Goal: Answer question/provide support

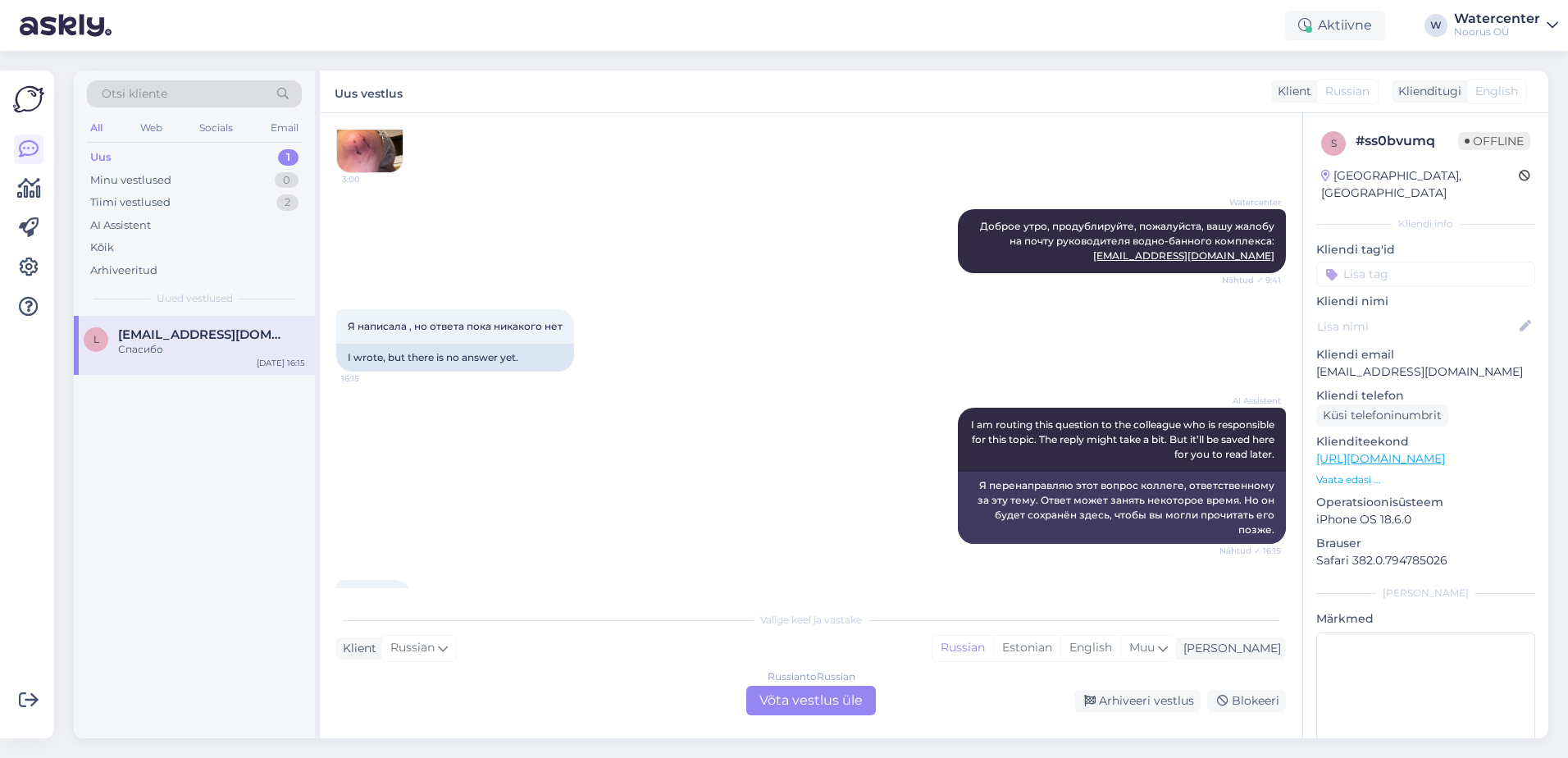
scroll to position [652, 0]
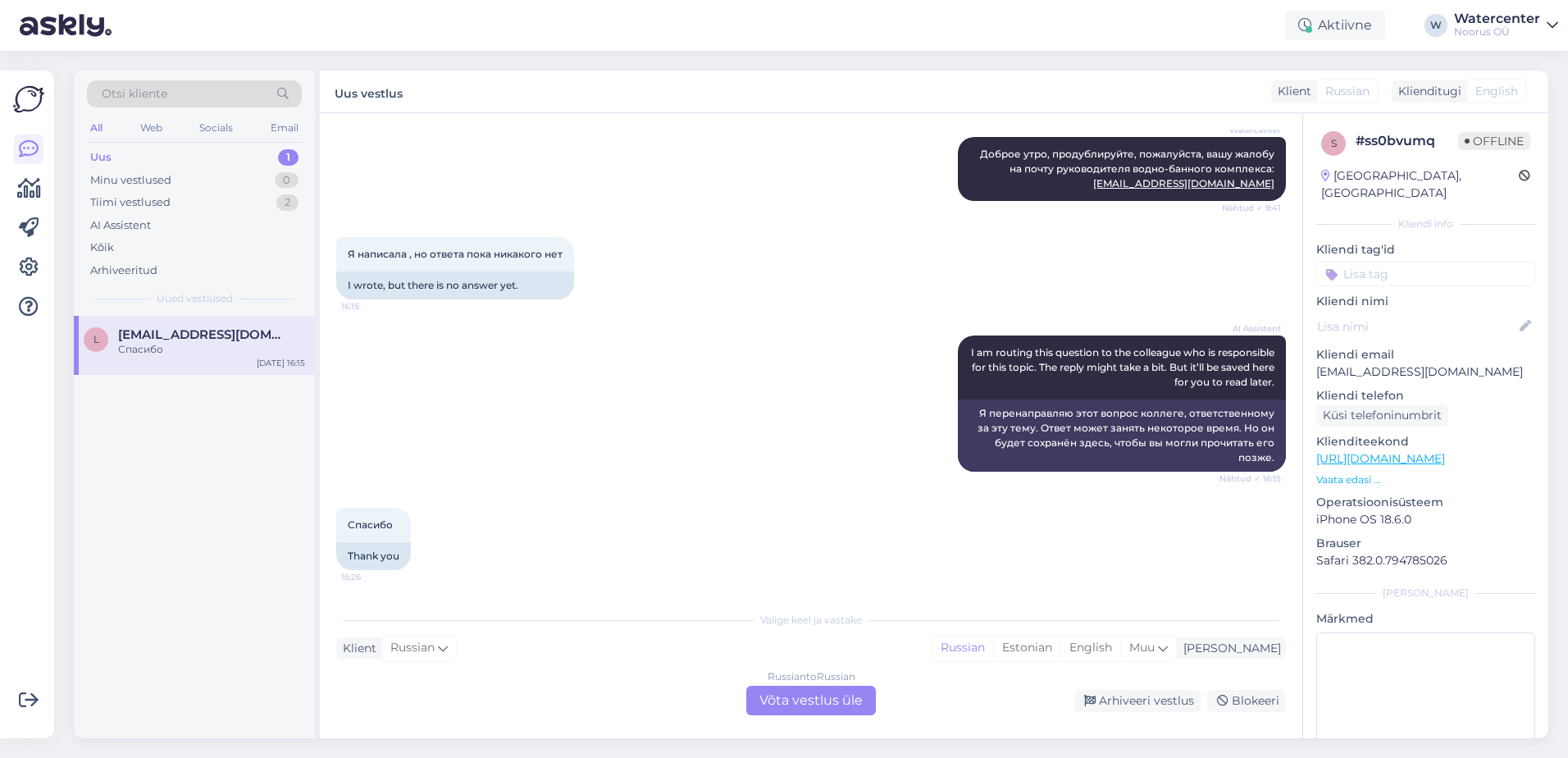
click at [795, 711] on div "Russian to Russian Võta vestlus üle" at bounding box center [811, 700] width 129 height 30
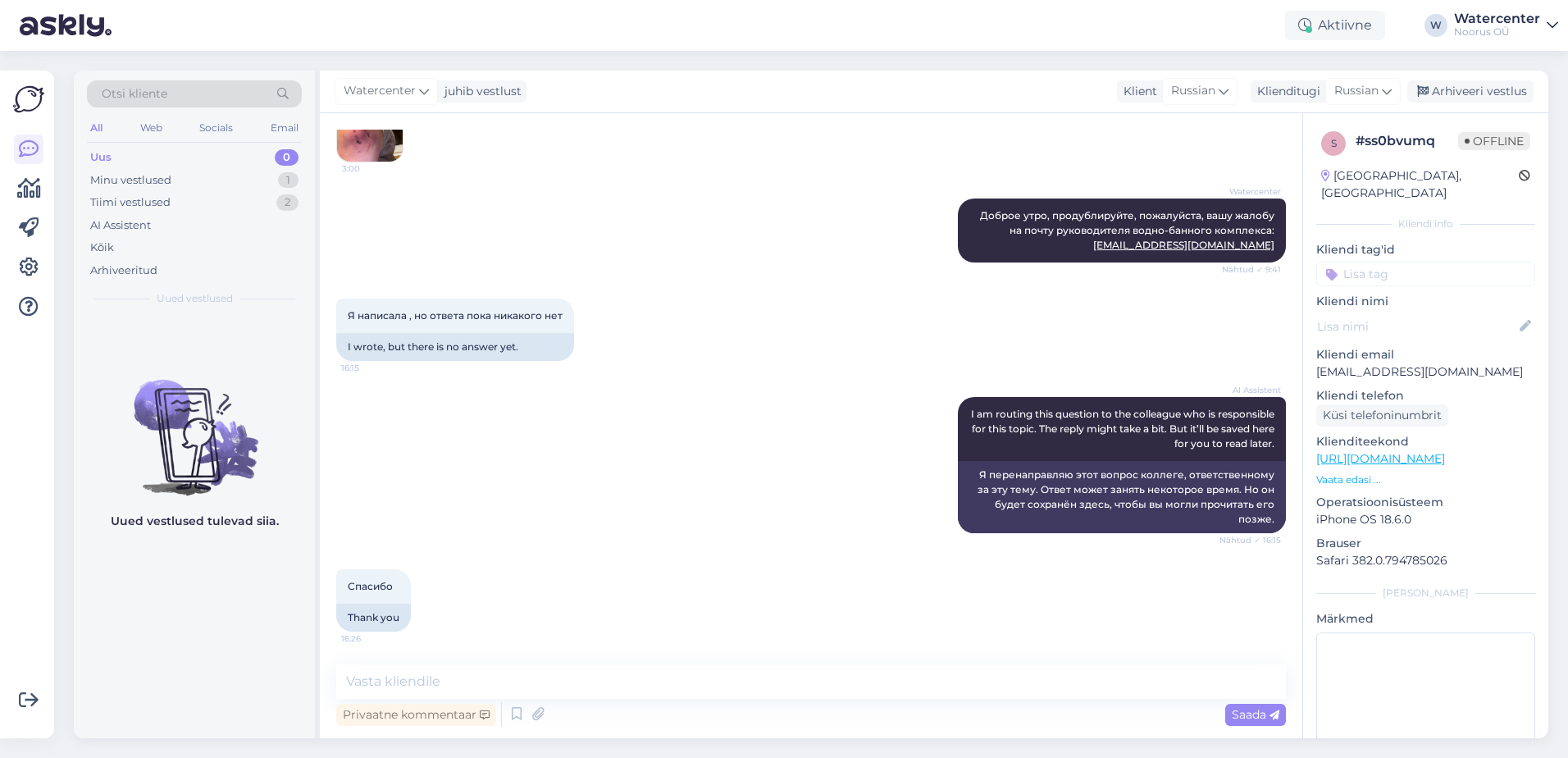
scroll to position [591, 0]
click at [618, 680] on textarea at bounding box center [810, 681] width 949 height 34
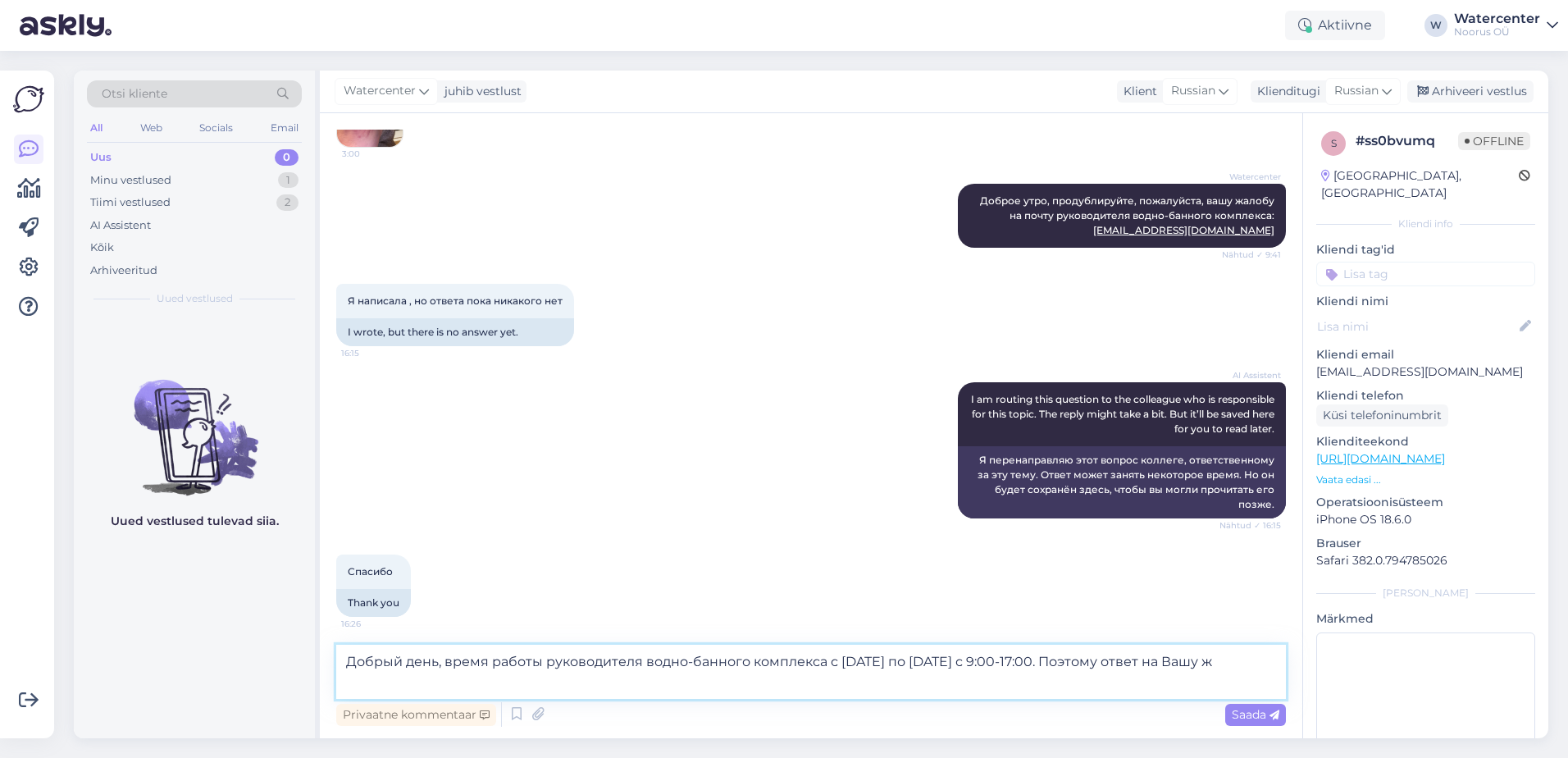
scroll to position [611, 0]
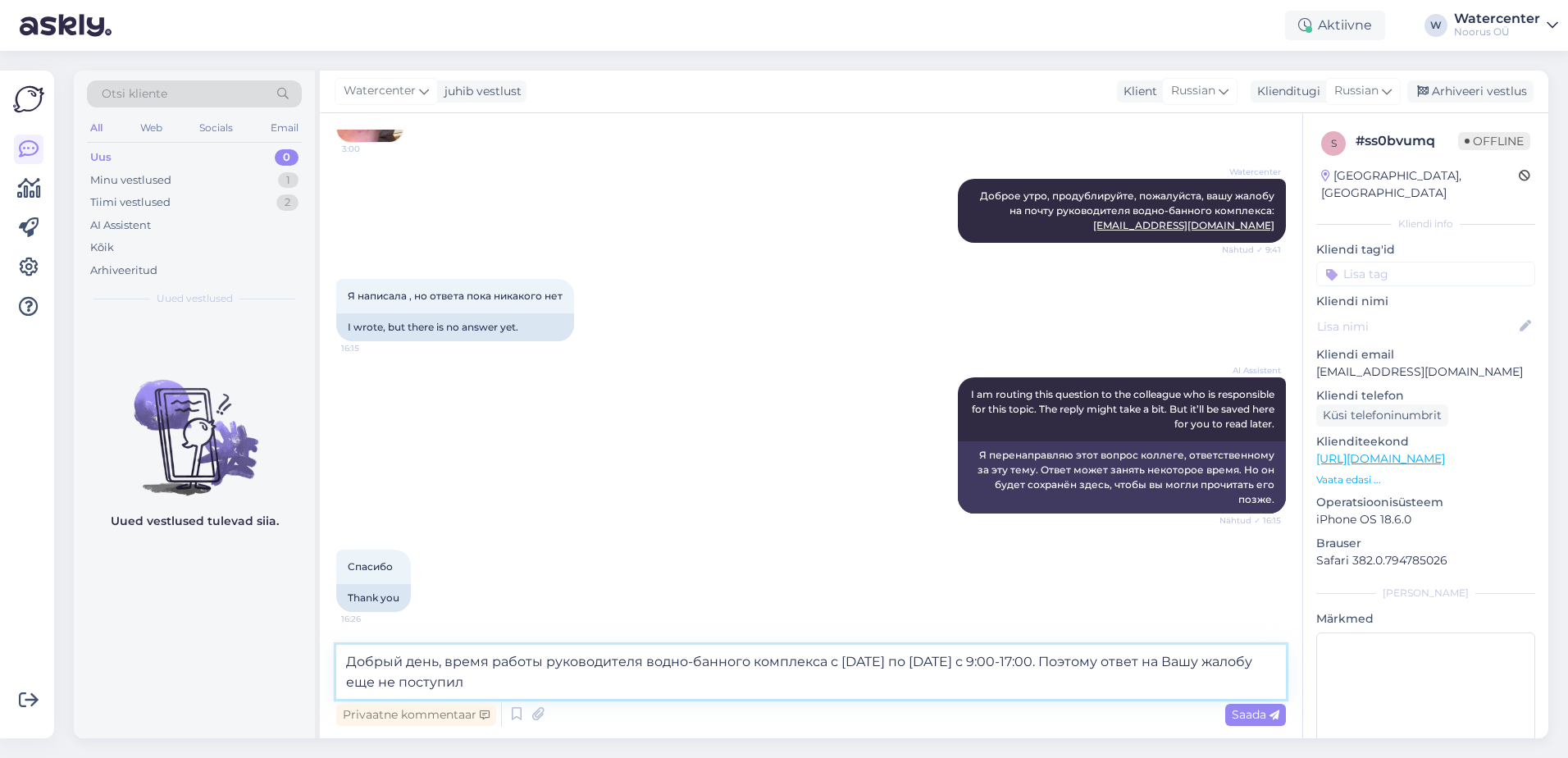
type textarea "Добрый день, время работы руководителя водно-банного комплекса с понедельника п…"
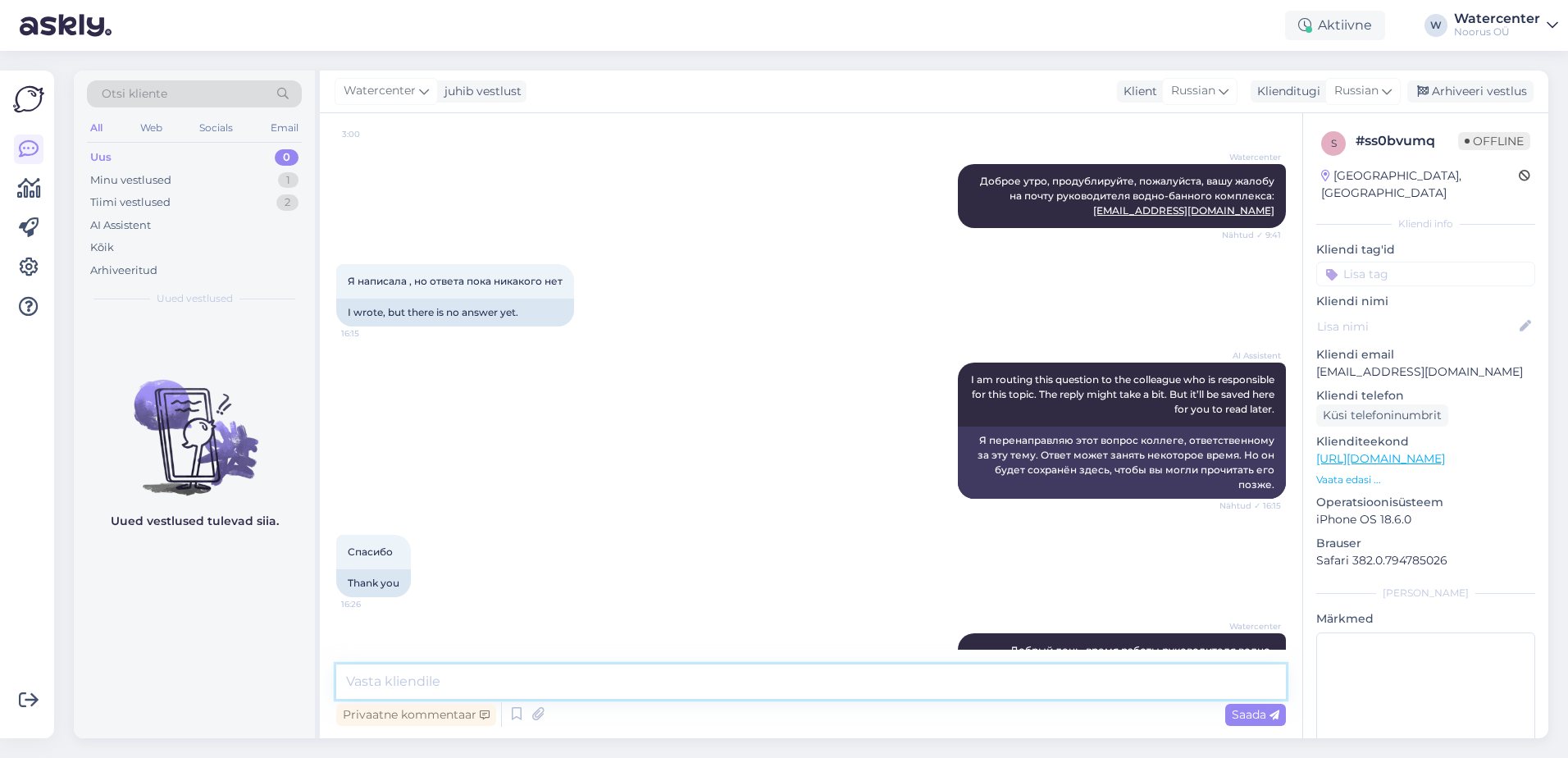
scroll to position [691, 0]
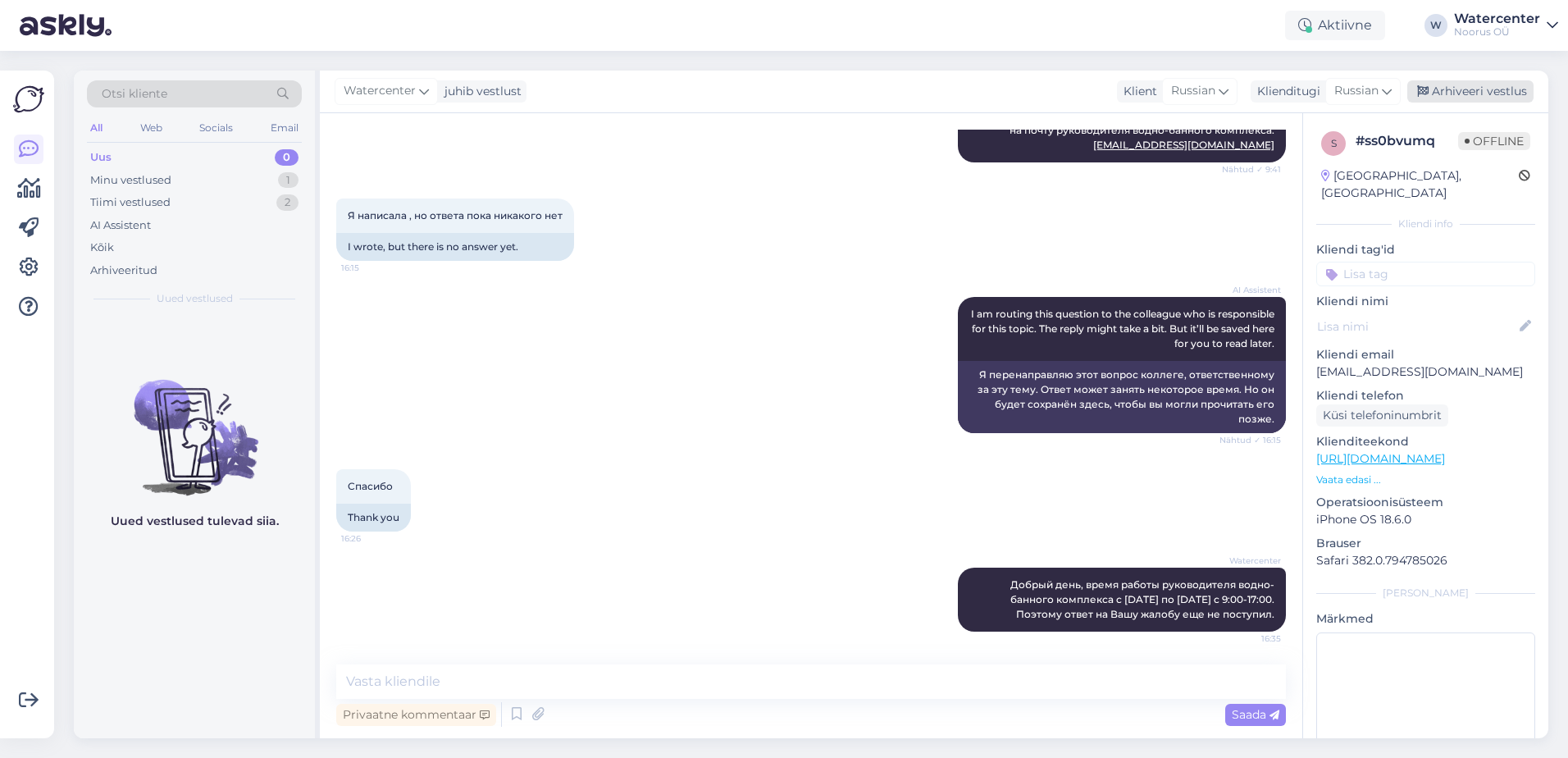
click at [1491, 89] on div "Arhiveeri vestlus" at bounding box center [1470, 91] width 126 height 22
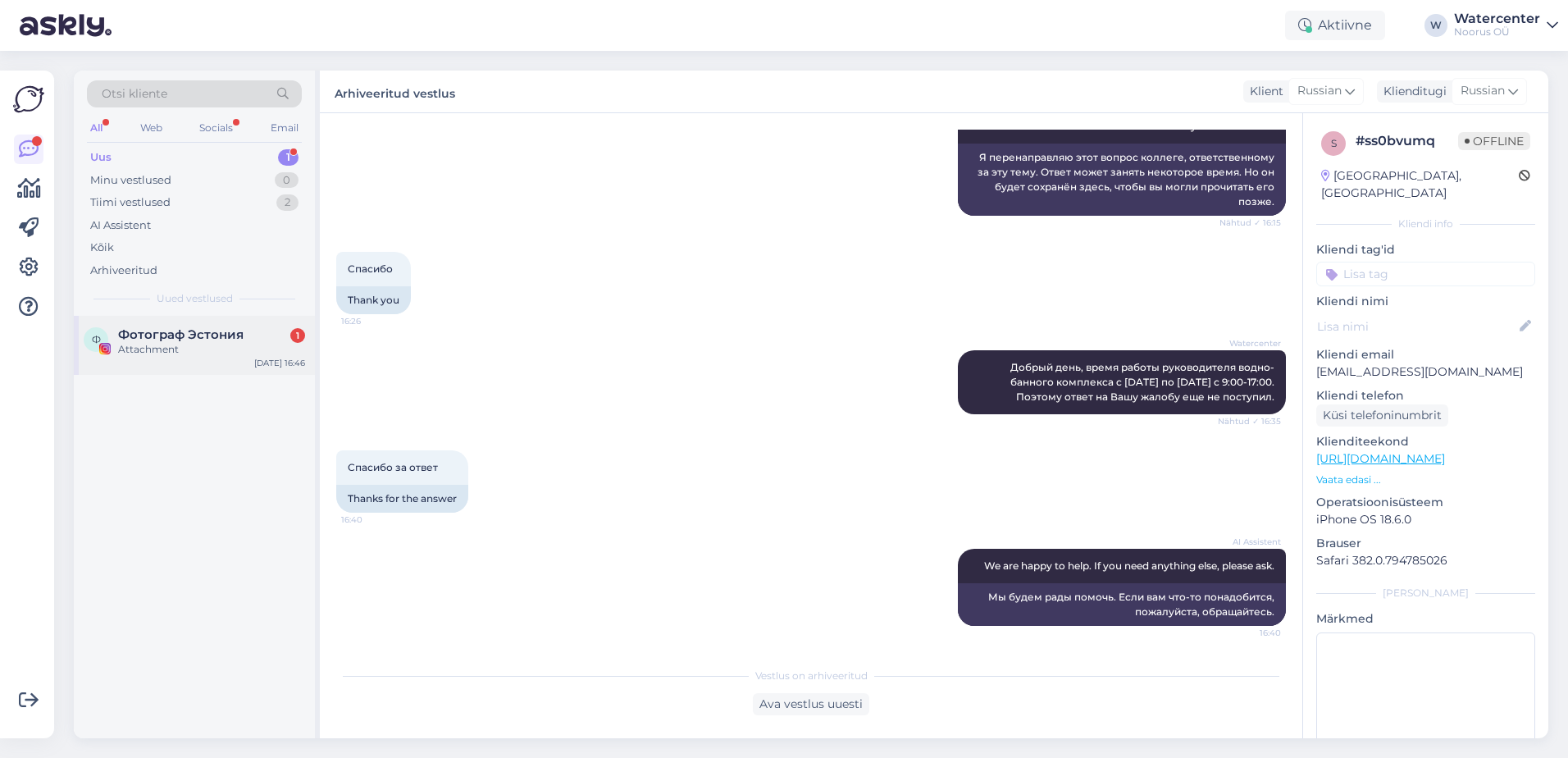
click at [233, 340] on span "Фотограф Эстония" at bounding box center [180, 334] width 125 height 14
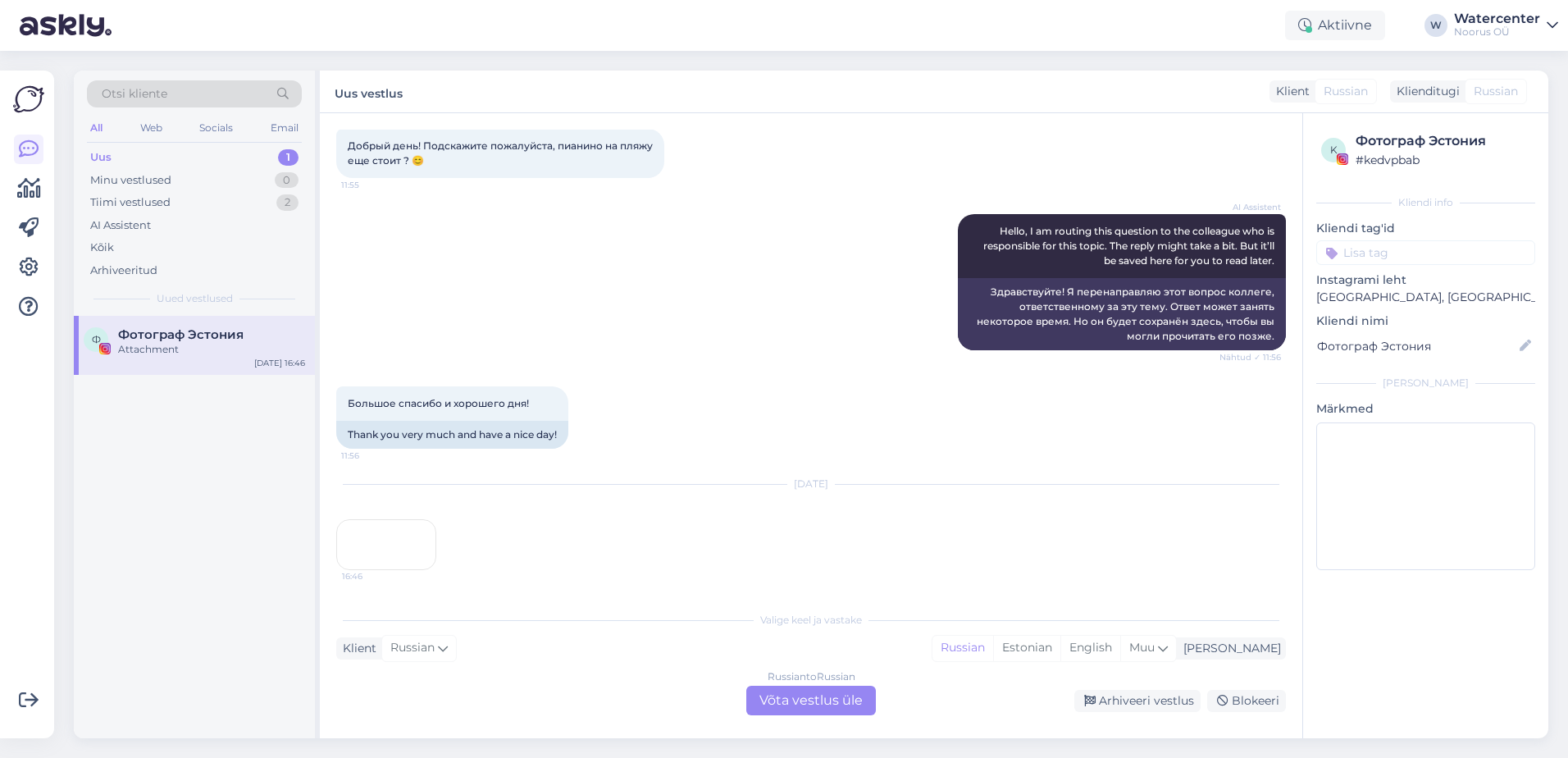
click at [801, 697] on div "Russian to Russian Võta vestlus üle" at bounding box center [811, 700] width 129 height 30
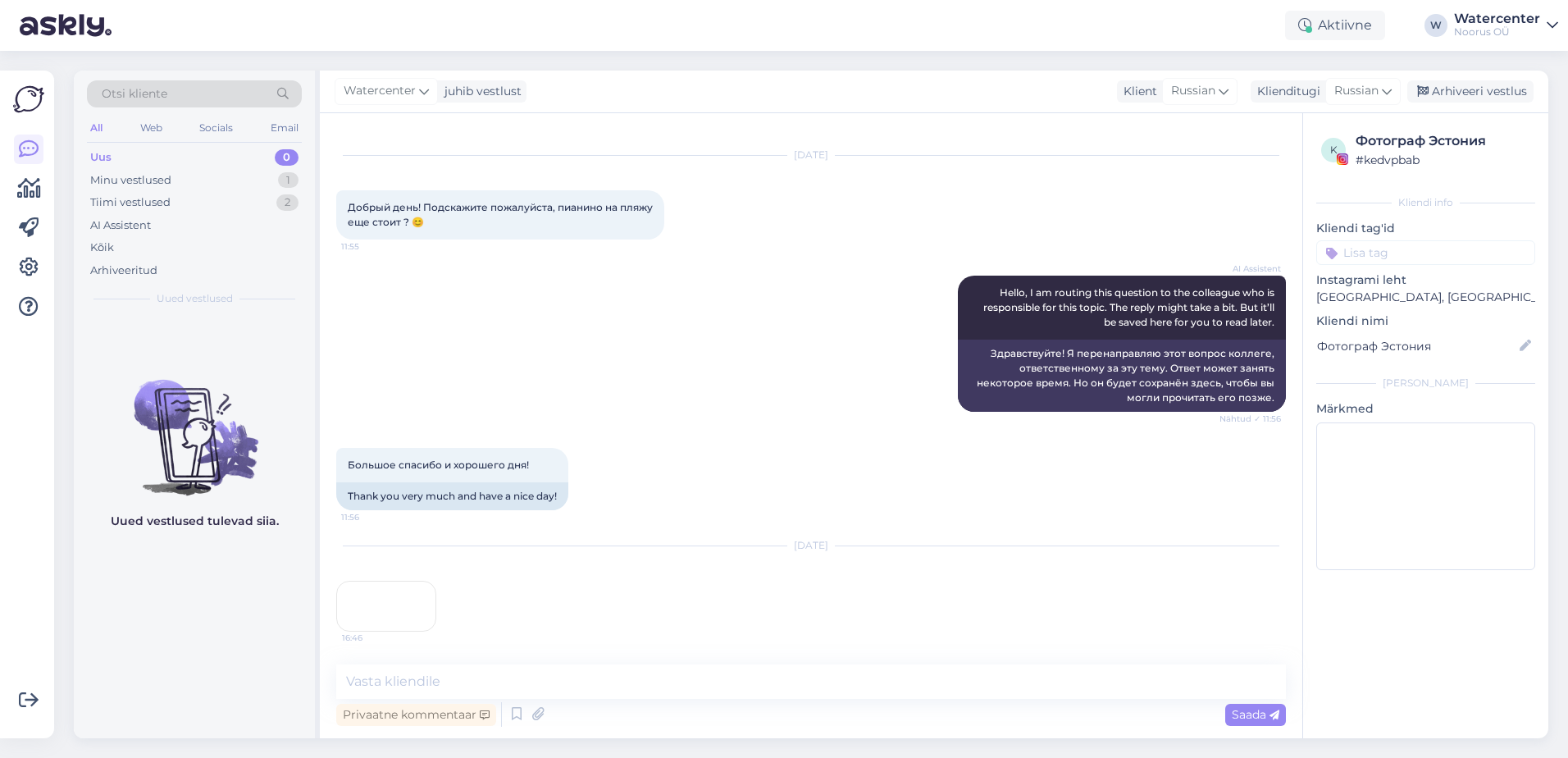
click at [1498, 98] on div "Arhiveeri vestlus" at bounding box center [1470, 91] width 126 height 22
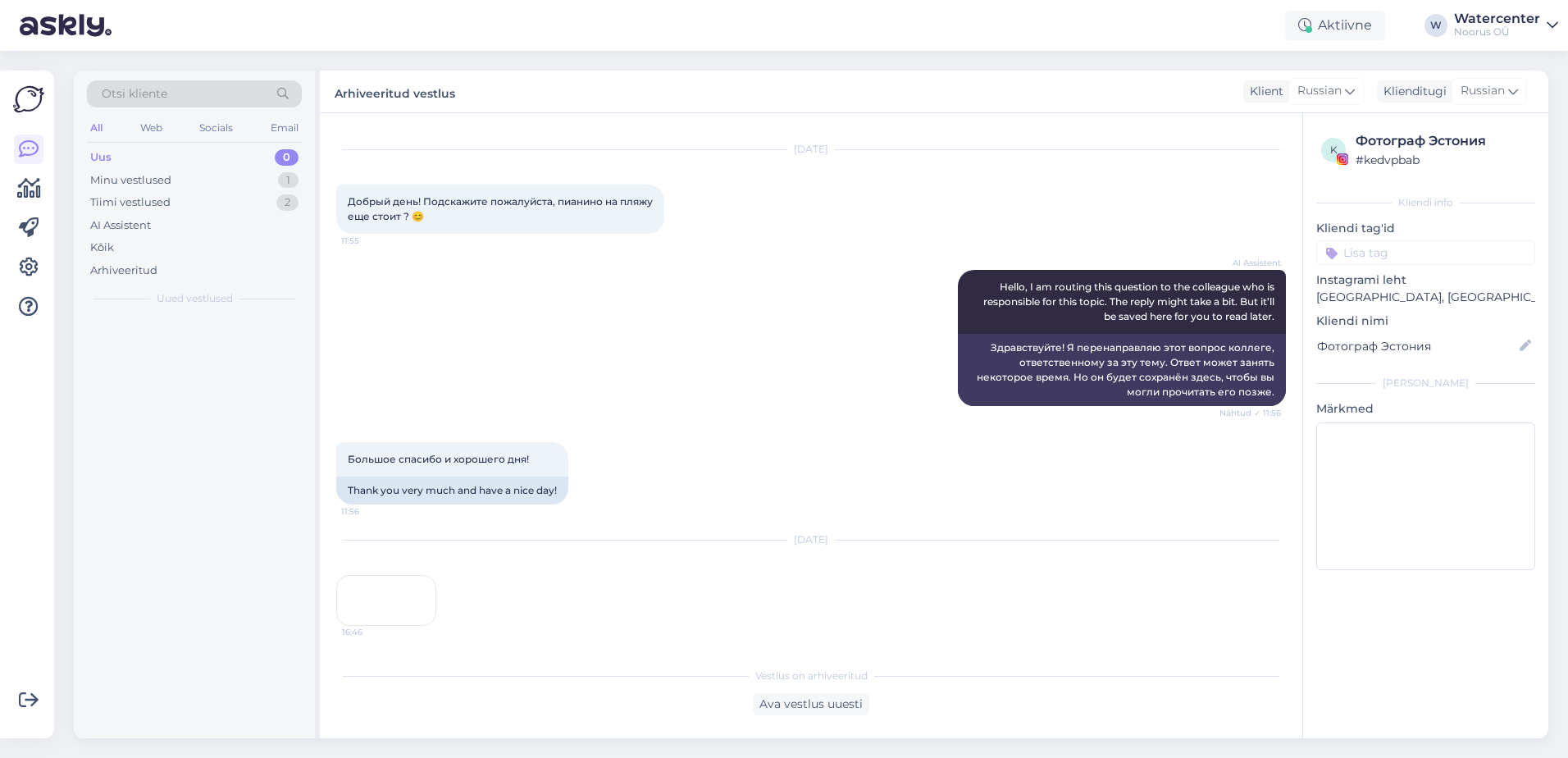
scroll to position [325, 0]
